Goal: Information Seeking & Learning: Find specific page/section

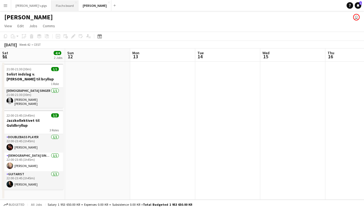
scroll to position [0, 240]
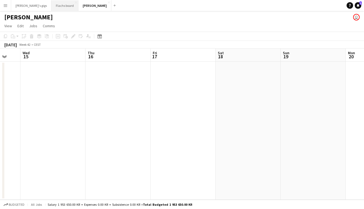
click at [51, 3] on button "Flachs board Close" at bounding box center [64, 5] width 27 height 11
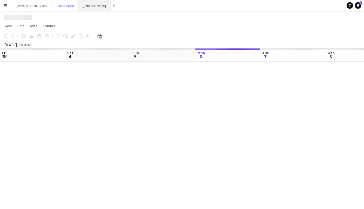
scroll to position [0, 130]
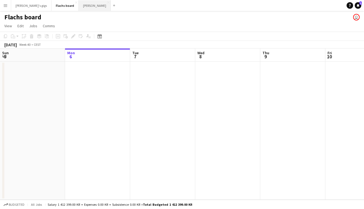
click at [80, 7] on button "Asger Gigs Close" at bounding box center [95, 5] width 32 height 11
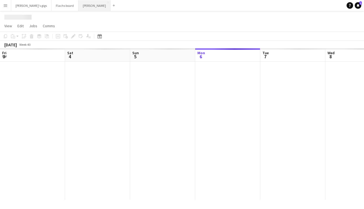
scroll to position [0, 130]
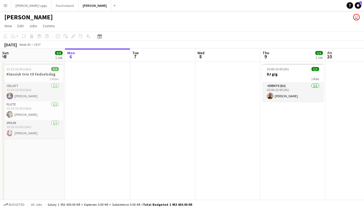
click at [2, 1] on button "Menu" at bounding box center [5, 5] width 11 height 11
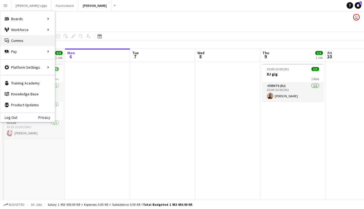
click at [24, 41] on link "Comms Comms" at bounding box center [27, 40] width 54 height 11
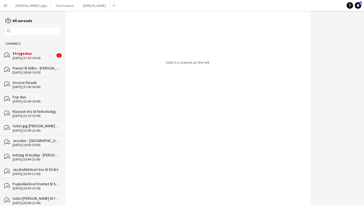
click at [40, 57] on div "[DATE] (17:30-19:30)" at bounding box center [34, 58] width 43 height 4
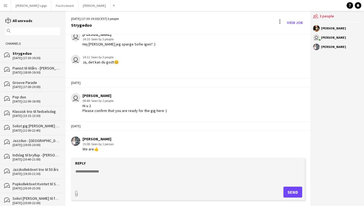
scroll to position [28, 0]
click at [78, 5] on button "Asger Gigs Close" at bounding box center [94, 5] width 32 height 11
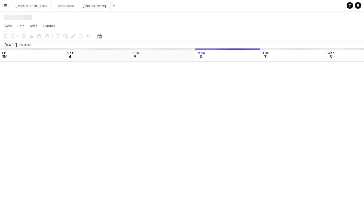
scroll to position [0, 130]
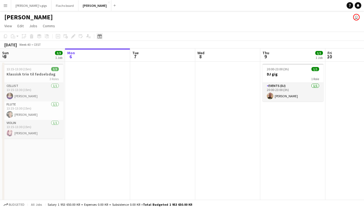
click at [99, 35] on icon at bounding box center [100, 36] width 4 height 4
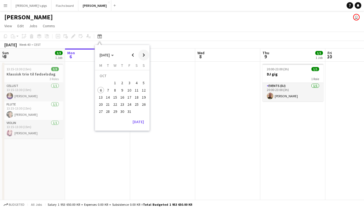
click at [143, 56] on span "Next month" at bounding box center [143, 55] width 11 height 11
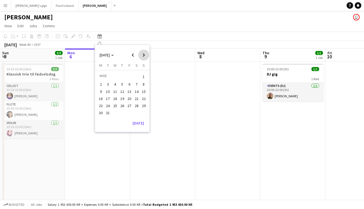
click at [143, 56] on span "Next month" at bounding box center [143, 55] width 11 height 11
click at [134, 56] on span "Previous month" at bounding box center [133, 55] width 11 height 11
click at [139, 91] on span "16" at bounding box center [137, 91] width 7 height 7
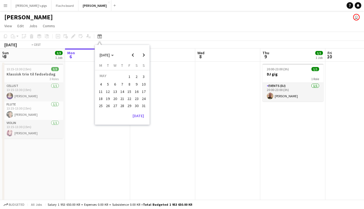
scroll to position [0, 187]
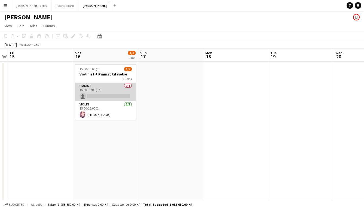
click at [108, 88] on app-card-role "Pianist 0/1 15:00-16:00 (1h) single-neutral-actions" at bounding box center [105, 92] width 61 height 19
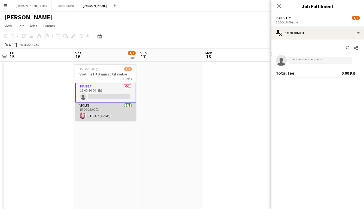
click at [102, 120] on app-card-role "Violin [DATE] 15:00-16:00 (1h) [PERSON_NAME]" at bounding box center [105, 111] width 61 height 19
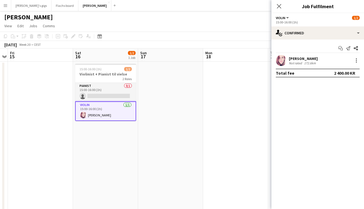
click at [303, 59] on div "[PERSON_NAME]" at bounding box center [303, 58] width 29 height 5
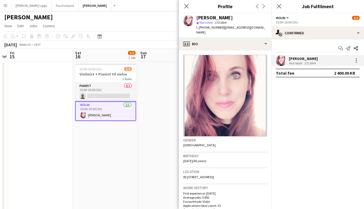
click at [174, 112] on app-date-cell at bounding box center [170, 138] width 65 height 153
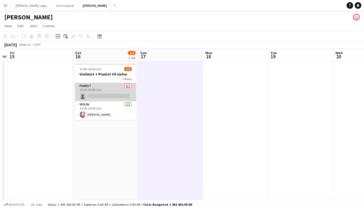
click at [105, 96] on app-card-role "Pianist 0/1 15:00-16:00 (1h) single-neutral-actions" at bounding box center [105, 92] width 61 height 19
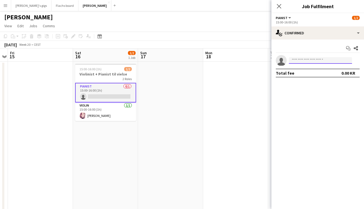
click at [297, 60] on input at bounding box center [320, 60] width 63 height 7
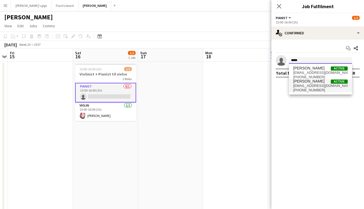
type input "*****"
click at [304, 86] on span "[EMAIL_ADDRESS][DOMAIN_NAME]" at bounding box center [320, 86] width 54 height 4
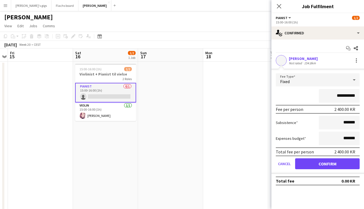
click at [299, 53] on div "**********" at bounding box center [318, 115] width 93 height 150
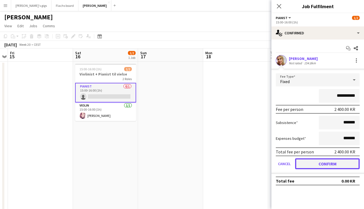
click at [317, 161] on button "Confirm" at bounding box center [327, 163] width 65 height 11
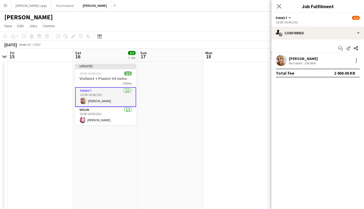
click at [218, 141] on app-date-cell at bounding box center [235, 138] width 65 height 153
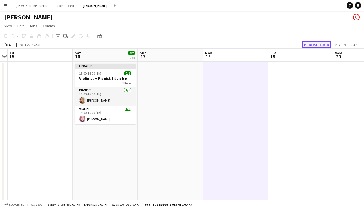
click at [325, 42] on button "Publish 1 job" at bounding box center [316, 44] width 29 height 7
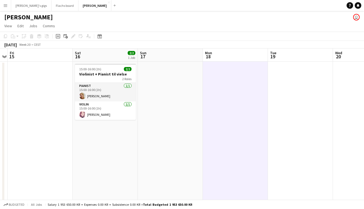
click at [5, 4] on app-icon "Menu" at bounding box center [5, 5] width 4 height 4
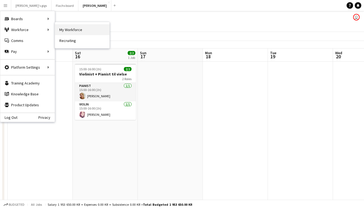
click at [70, 27] on link "My Workforce" at bounding box center [82, 29] width 54 height 11
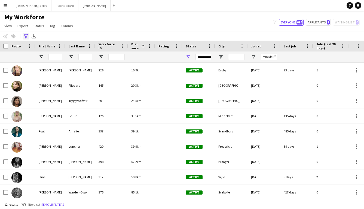
click at [25, 38] on div "Advanced filters" at bounding box center [26, 36] width 7 height 7
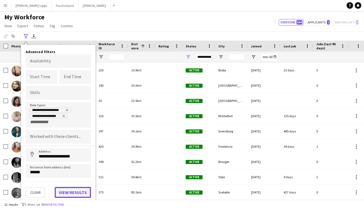
click at [62, 194] on button "View results" at bounding box center [73, 192] width 36 height 11
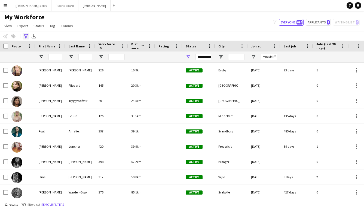
click at [28, 37] on div "Advanced filters" at bounding box center [26, 36] width 7 height 7
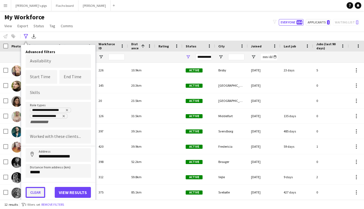
click at [39, 194] on button "Clear" at bounding box center [36, 192] width 20 height 11
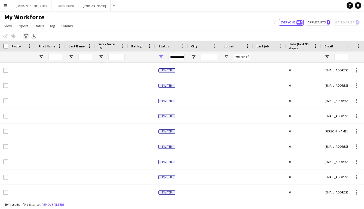
click at [25, 38] on div "Advanced filters" at bounding box center [26, 36] width 7 height 7
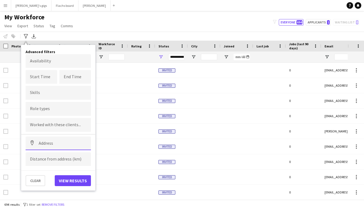
click at [46, 144] on input at bounding box center [58, 144] width 65 height 14
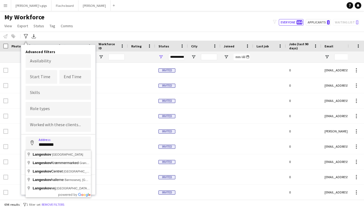
type input "**********"
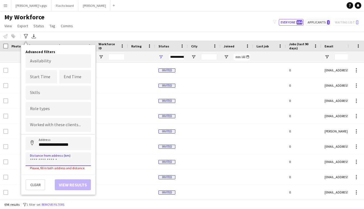
click at [45, 158] on input at bounding box center [58, 159] width 65 height 14
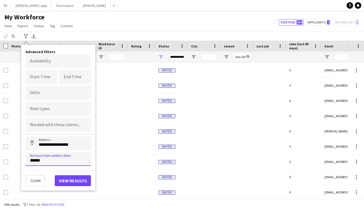
type input "******"
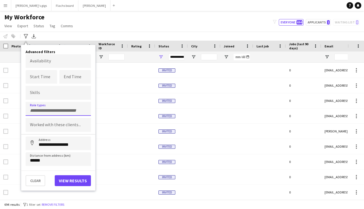
click at [56, 106] on div at bounding box center [58, 109] width 65 height 14
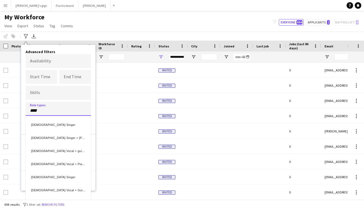
type input "****"
click at [57, 188] on div "[DEMOGRAPHIC_DATA] Vocal + Guitar" at bounding box center [58, 189] width 65 height 13
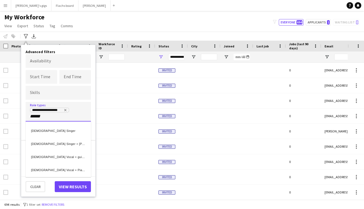
type input "******"
click at [47, 160] on div "[DEMOGRAPHIC_DATA] Vocal + guitar" at bounding box center [58, 155] width 65 height 13
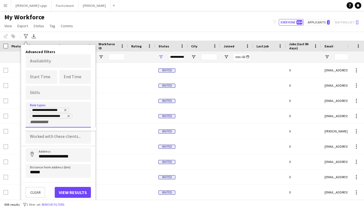
click at [63, 186] on div "Clear View results" at bounding box center [58, 190] width 74 height 16
click at [64, 190] on button "View results" at bounding box center [73, 192] width 36 height 11
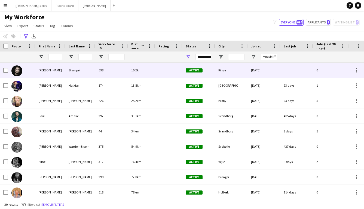
click at [57, 68] on div "[PERSON_NAME]" at bounding box center [50, 70] width 30 height 15
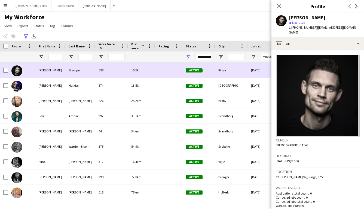
click at [57, 68] on div "[PERSON_NAME]" at bounding box center [50, 70] width 30 height 15
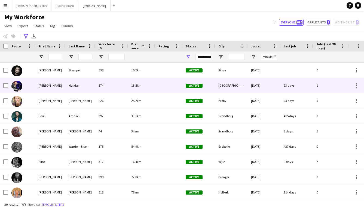
click at [57, 87] on div "[PERSON_NAME]" at bounding box center [50, 85] width 30 height 15
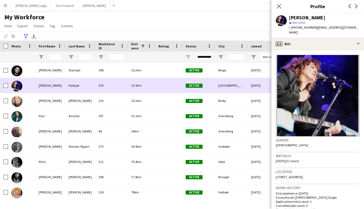
click at [57, 87] on div "[PERSON_NAME]" at bounding box center [50, 85] width 30 height 15
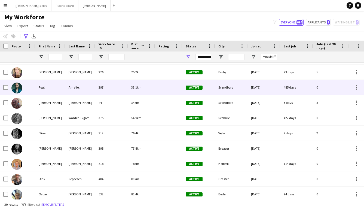
scroll to position [29, 0]
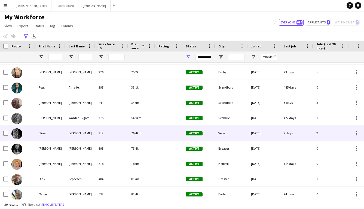
click at [55, 134] on div "Eline" at bounding box center [50, 133] width 30 height 15
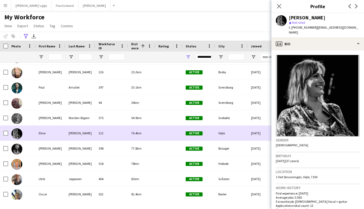
click at [55, 134] on div "Eline" at bounding box center [50, 133] width 30 height 15
